Goal: Task Accomplishment & Management: Manage account settings

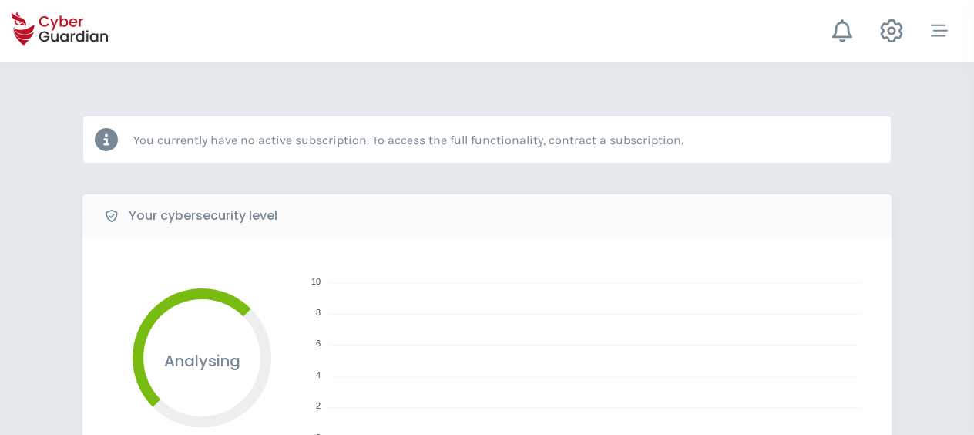
select select "English"
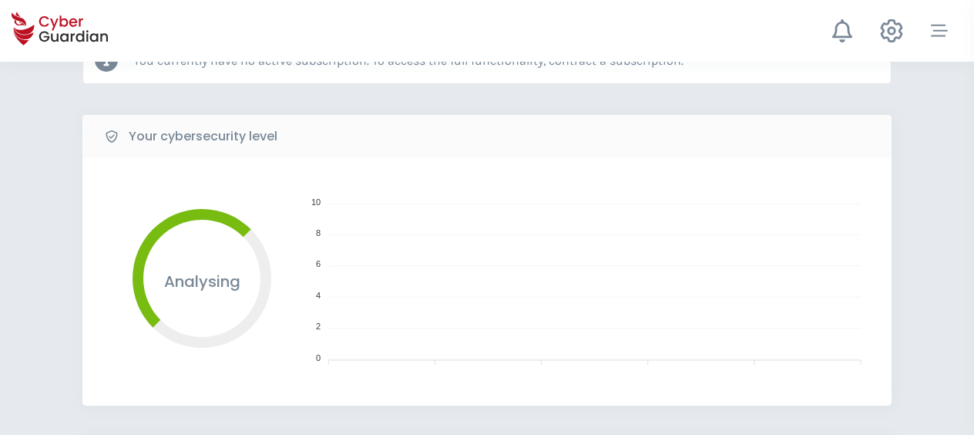
scroll to position [231, 0]
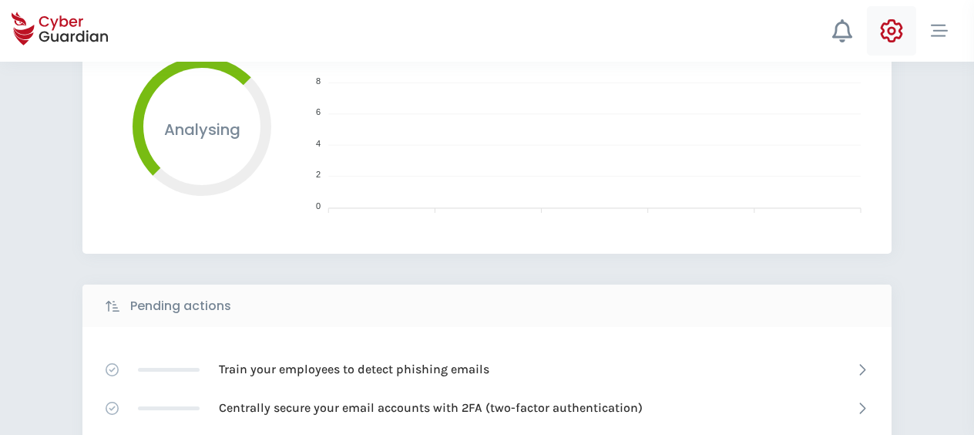
click at [899, 25] on icon at bounding box center [891, 30] width 23 height 23
select select "English"
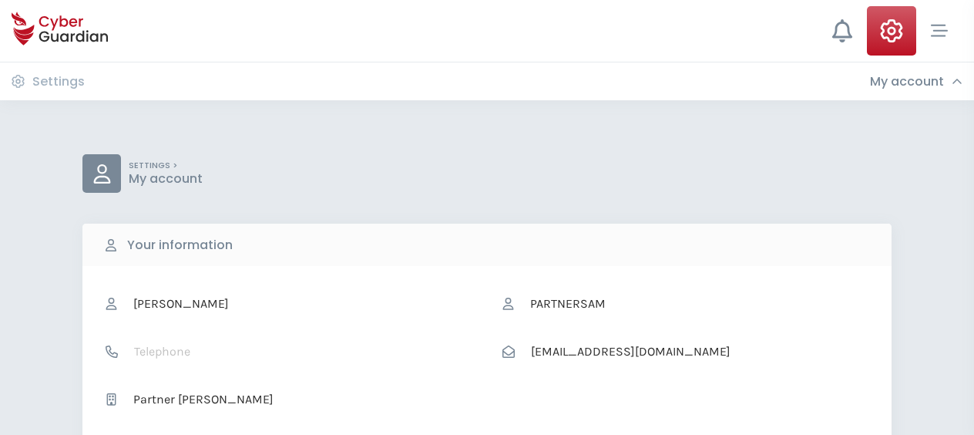
click at [923, 89] on h3 "My account" at bounding box center [907, 81] width 74 height 15
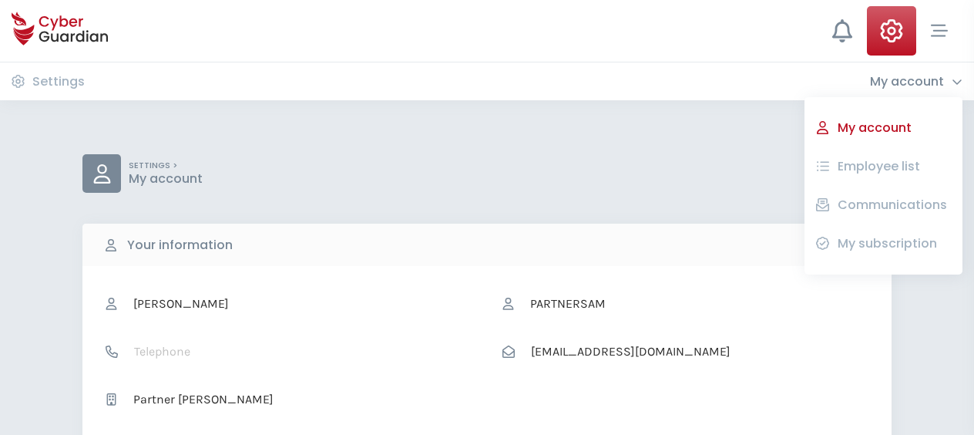
click at [905, 165] on button "Employee list" at bounding box center [892, 166] width 117 height 26
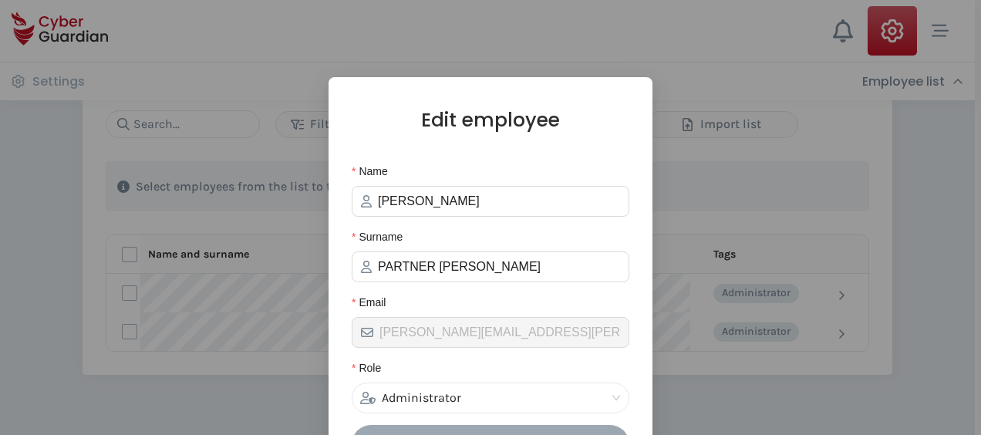
scroll to position [119, 0]
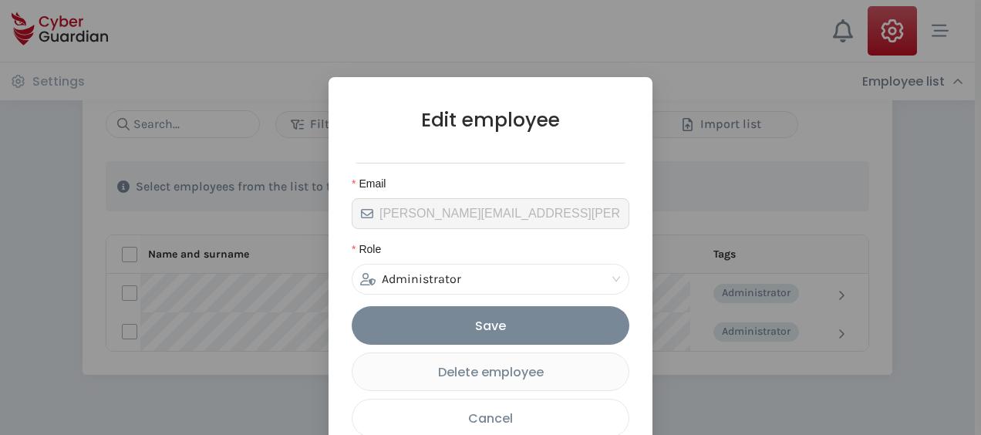
click at [492, 420] on div "Cancel" at bounding box center [490, 418] width 253 height 19
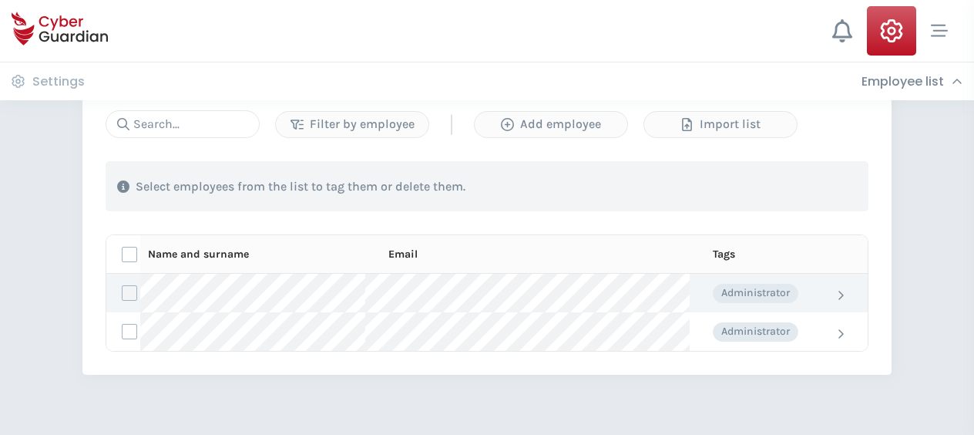
click at [128, 293] on label at bounding box center [129, 292] width 15 height 15
click at [123, 293] on input "checkbox" at bounding box center [123, 293] width 0 height 14
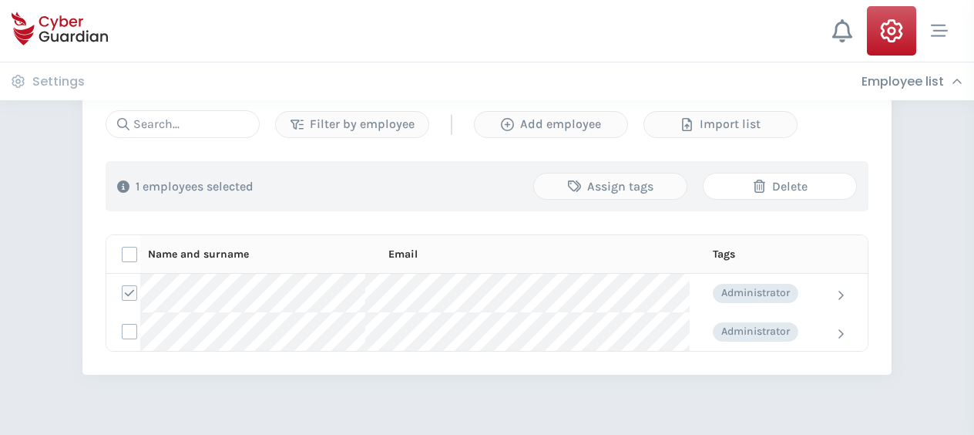
click at [812, 183] on div "Delete" at bounding box center [780, 186] width 130 height 19
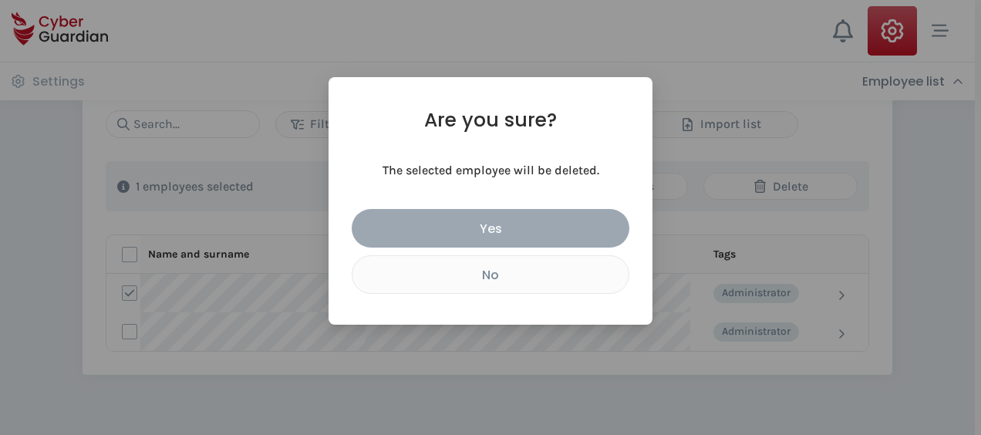
click at [519, 232] on div "Yes" at bounding box center [490, 228] width 254 height 19
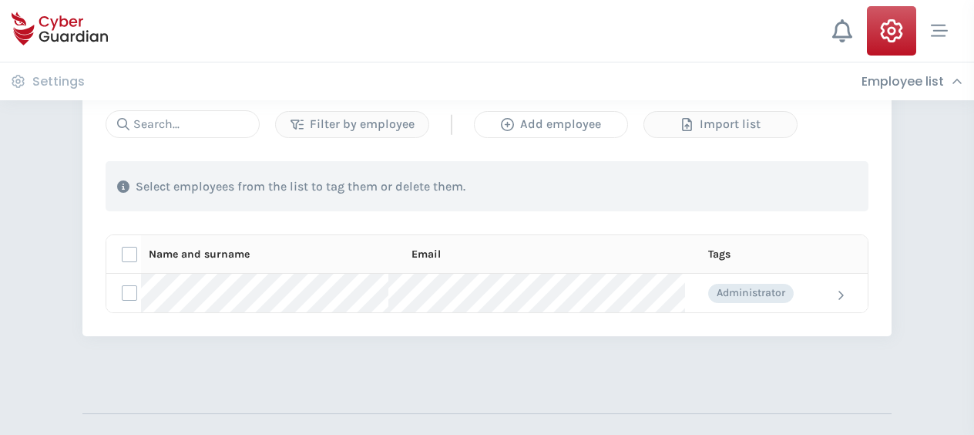
click at [555, 124] on div "Add employee" at bounding box center [551, 124] width 130 height 19
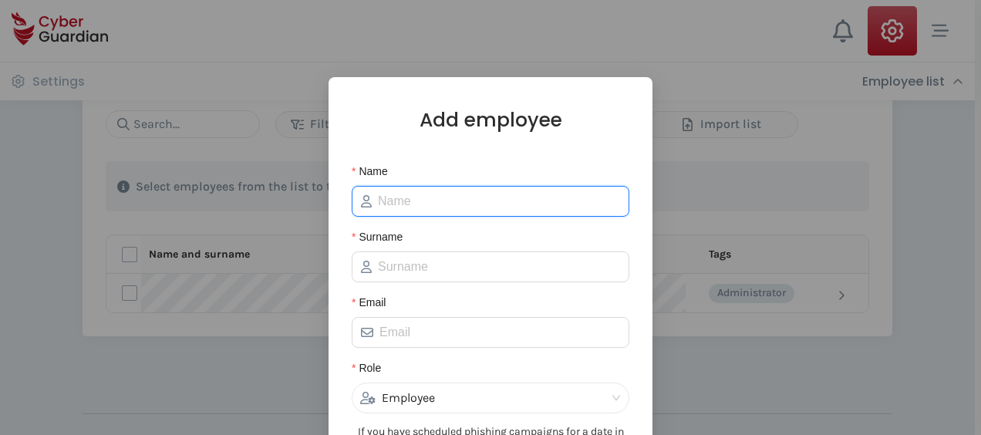
click at [450, 197] on input "Name" at bounding box center [499, 201] width 242 height 19
type input "[PERSON_NAME]"
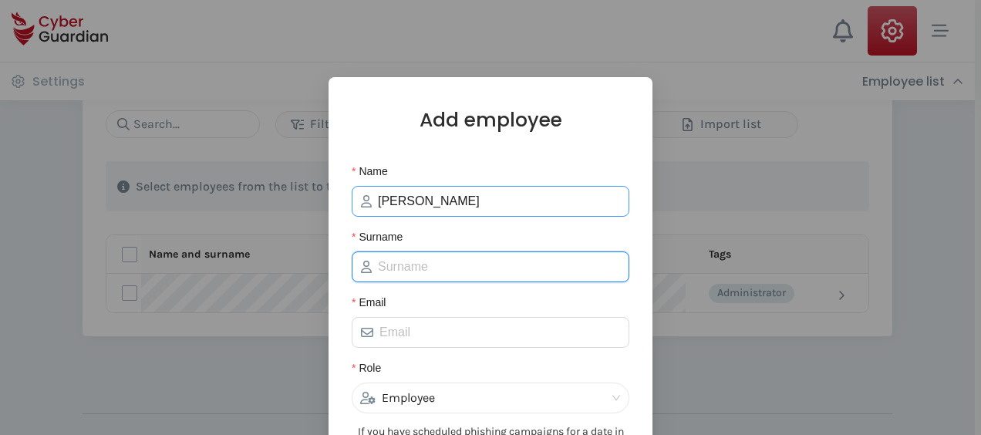
type input "Partner [PERSON_NAME]"
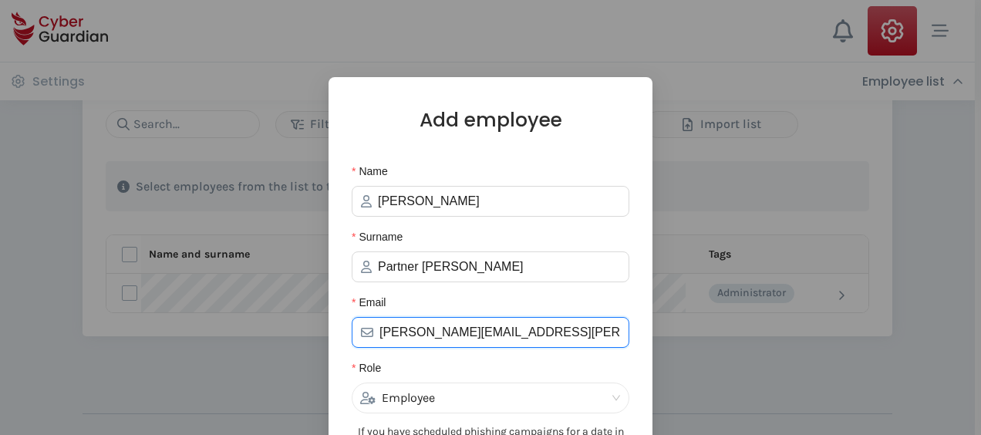
drag, startPoint x: 600, startPoint y: 323, endPoint x: 318, endPoint y: 332, distance: 282.3
click at [318, 332] on div "Add employee Name [PERSON_NAME] Surname Partner [PERSON_NAME] [PERSON_NAME][EMA…" at bounding box center [490, 217] width 981 height 435
paste input "[EMAIL_ADDRESS][DOMAIN_NAME]"
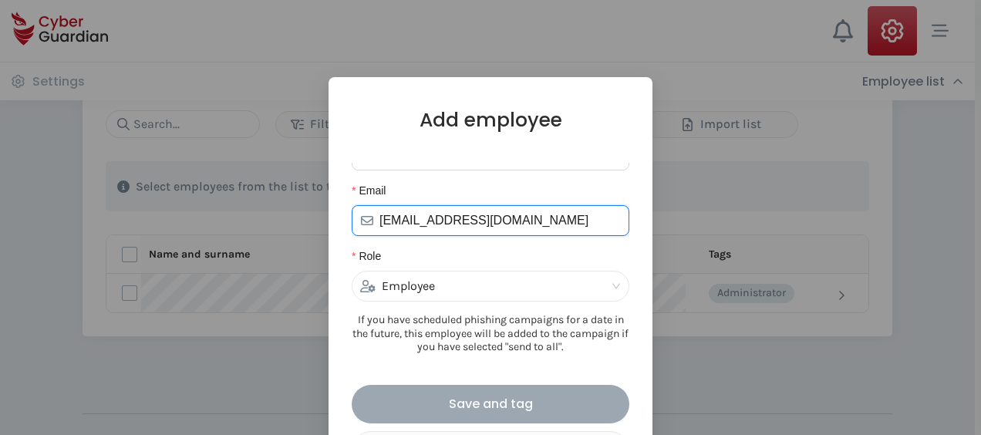
scroll to position [36, 0]
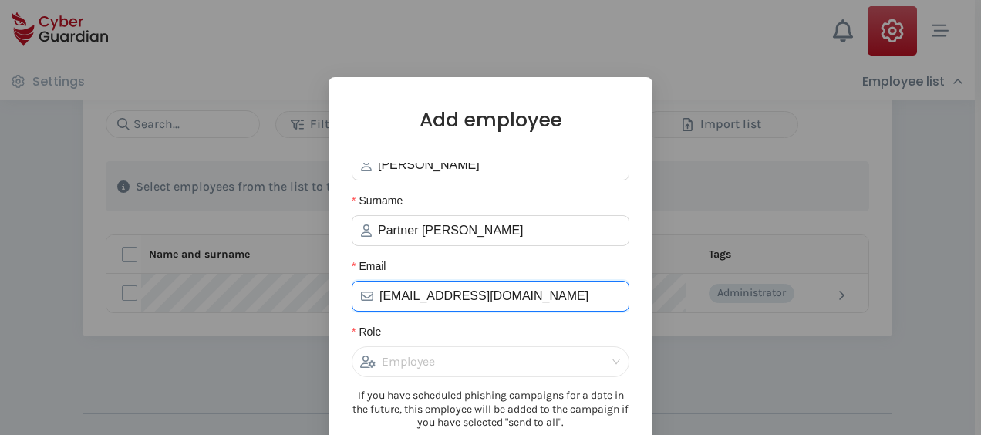
click at [420, 355] on div "Employee" at bounding box center [483, 361] width 247 height 29
type input "[EMAIL_ADDRESS][DOMAIN_NAME]"
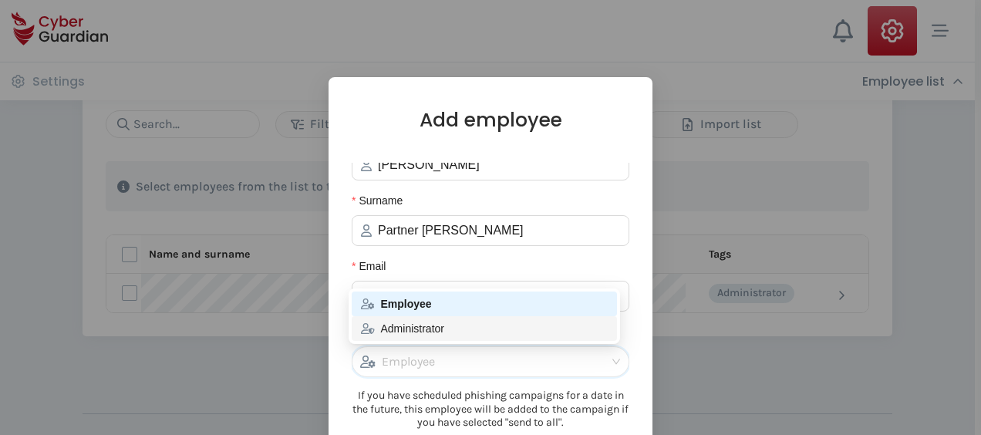
click at [419, 328] on div "Administrator" at bounding box center [484, 328] width 247 height 17
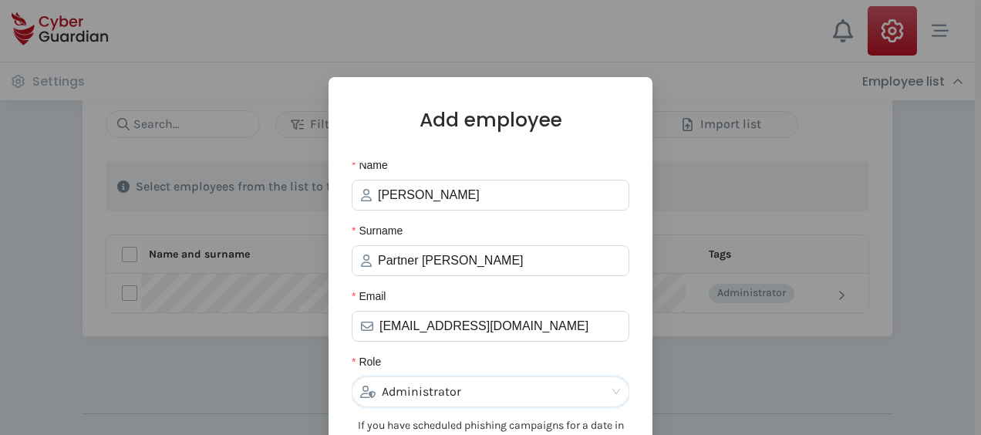
scroll to position [0, 0]
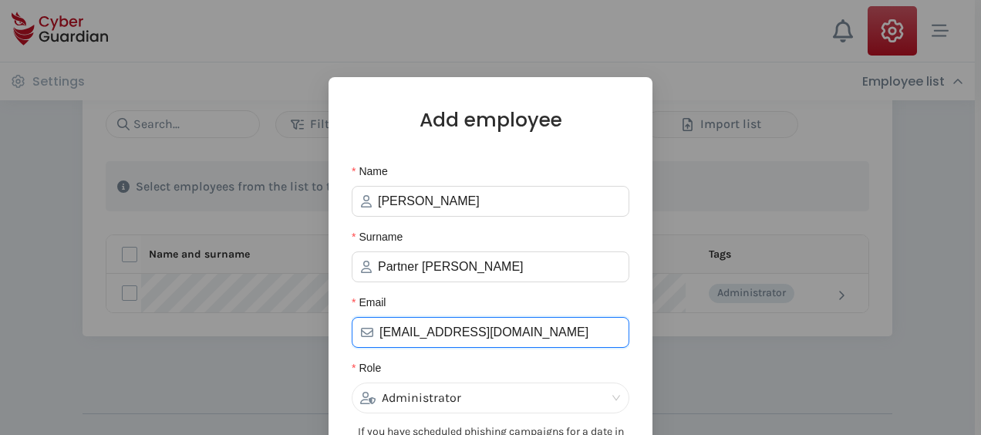
click at [458, 324] on input "[EMAIL_ADDRESS][DOMAIN_NAME]" at bounding box center [499, 332] width 241 height 19
click at [459, 324] on input "[EMAIL_ADDRESS][DOMAIN_NAME]" at bounding box center [499, 332] width 241 height 19
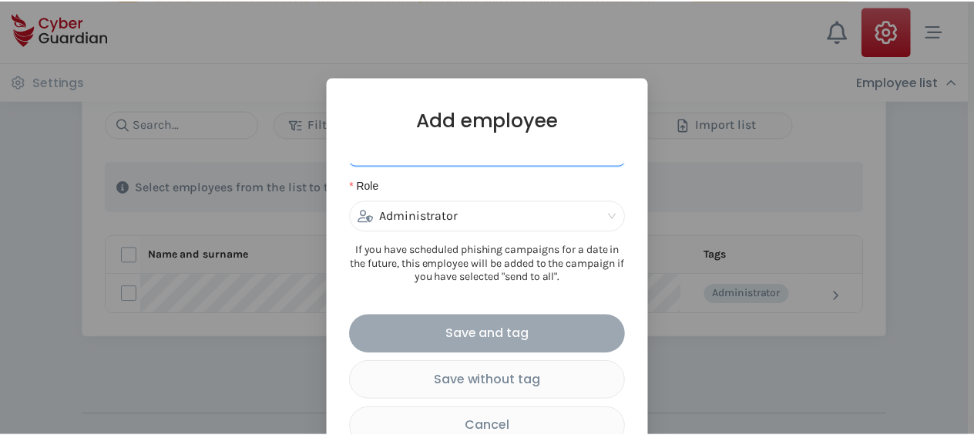
scroll to position [190, 0]
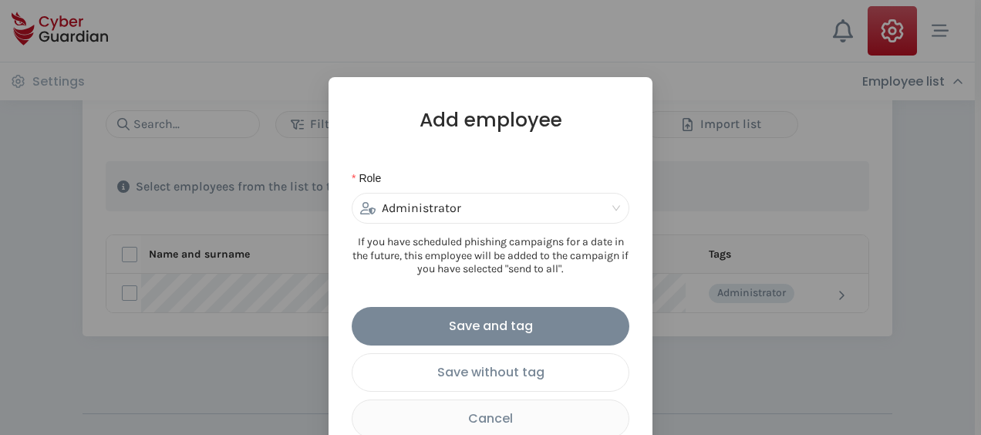
click at [477, 375] on div "Save without tag" at bounding box center [490, 371] width 253 height 19
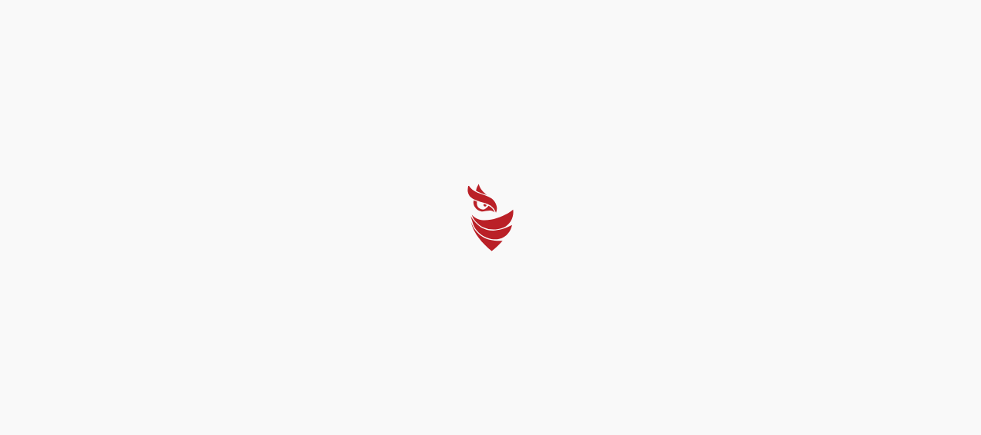
select select "English"
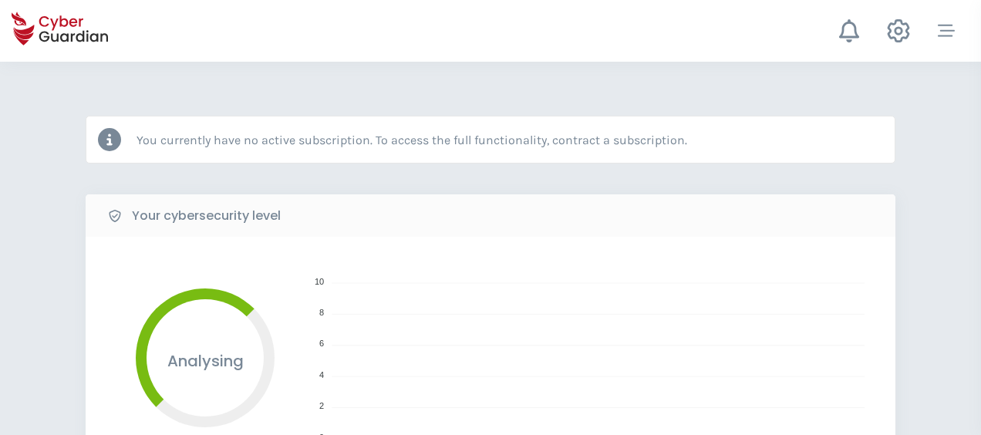
select select "English"
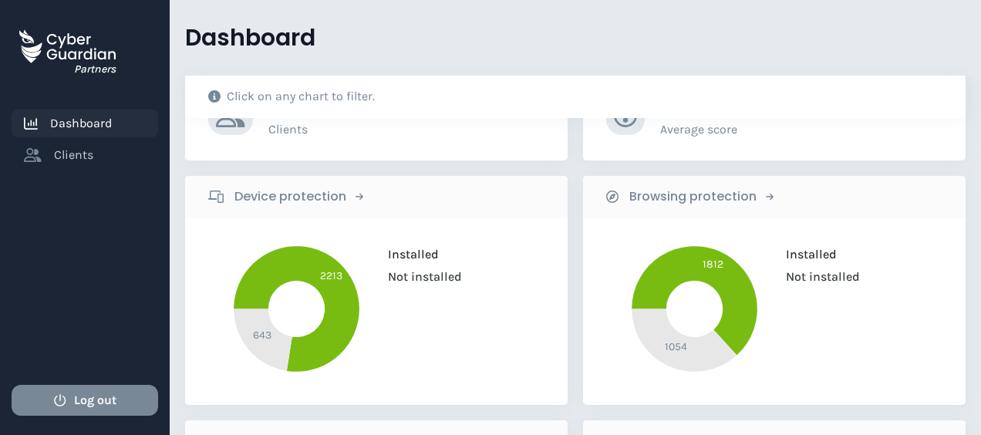
scroll to position [77, 0]
